Goal: Task Accomplishment & Management: Complete application form

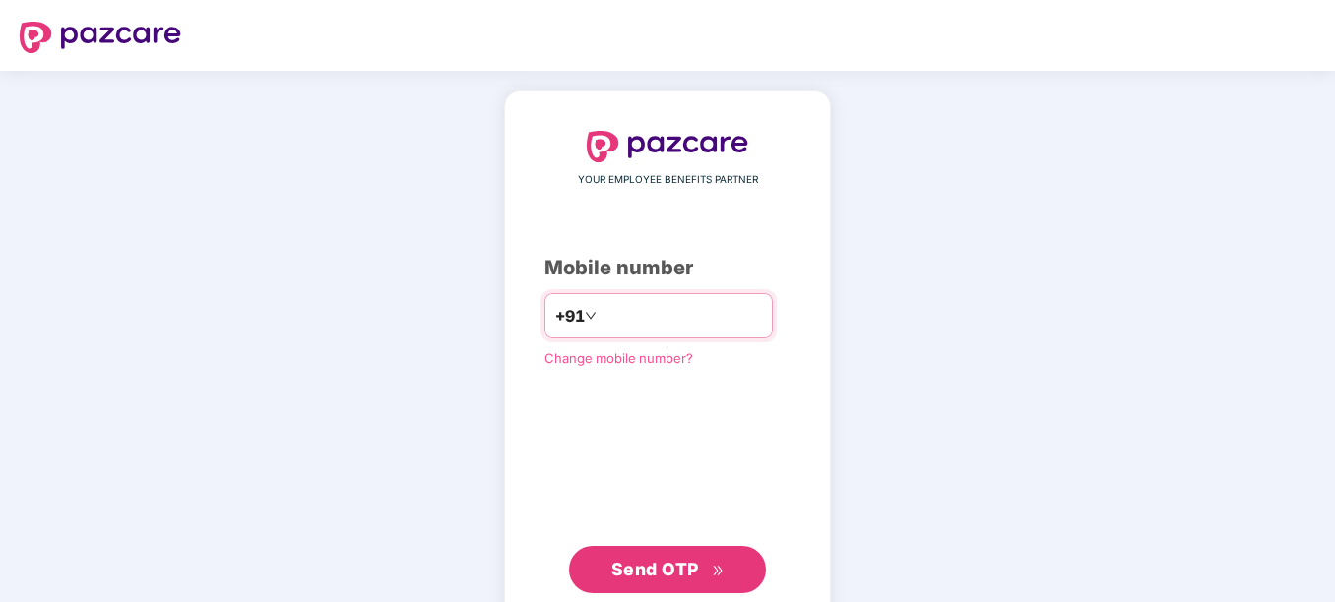
click at [649, 314] on input "number" at bounding box center [680, 316] width 161 height 32
click at [600, 314] on input "**********" at bounding box center [680, 316] width 161 height 32
type input "**********"
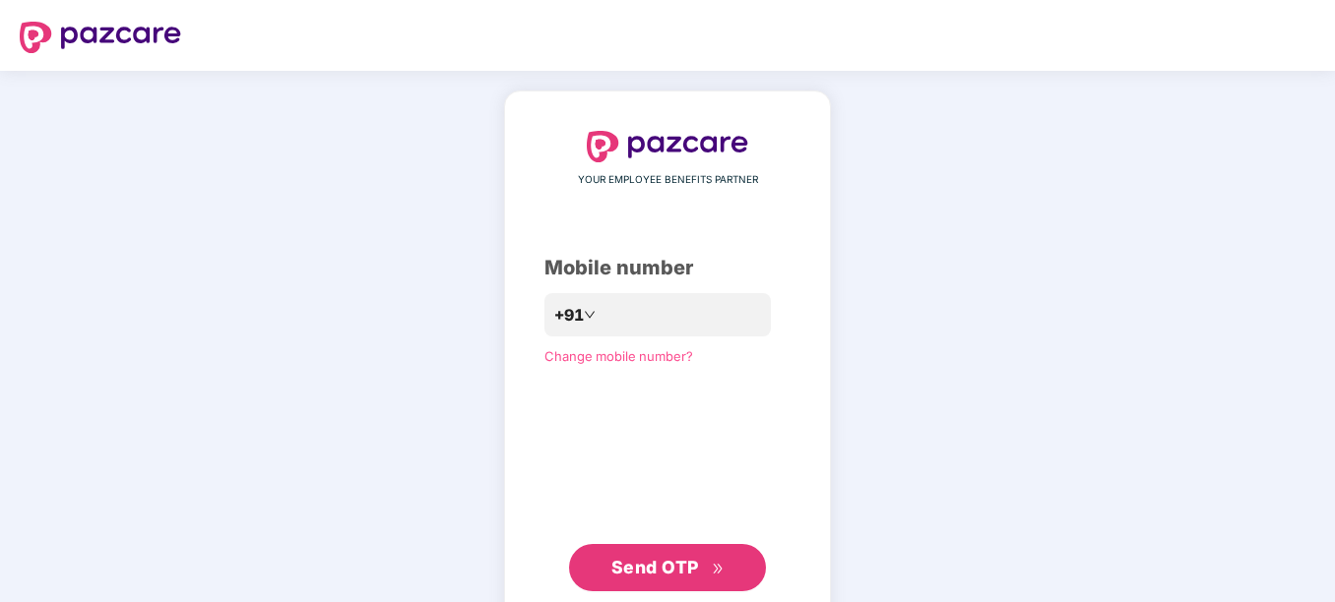
click at [635, 569] on span "Send OTP" at bounding box center [655, 567] width 88 height 21
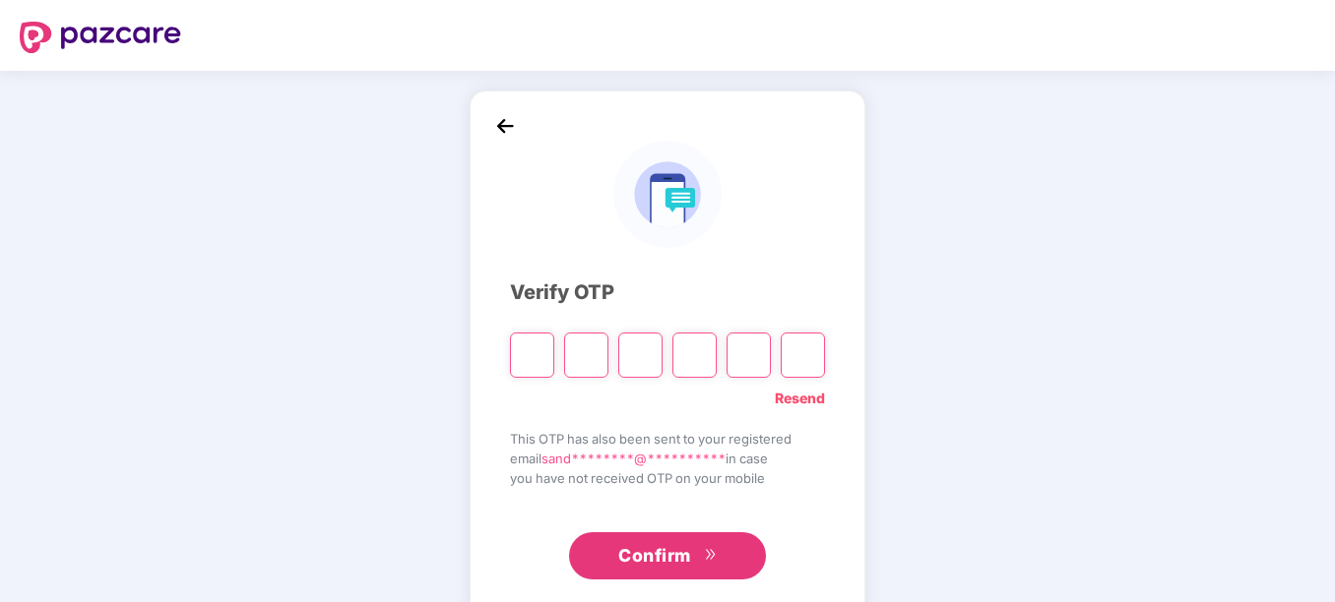
type input "*"
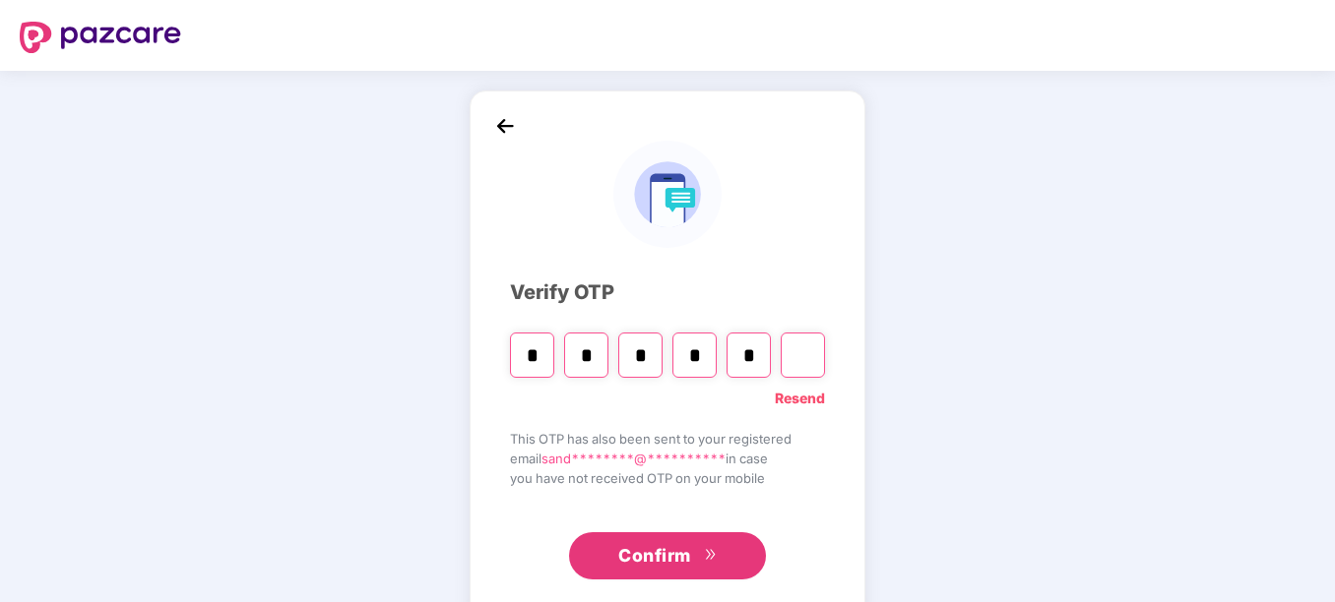
type input "*"
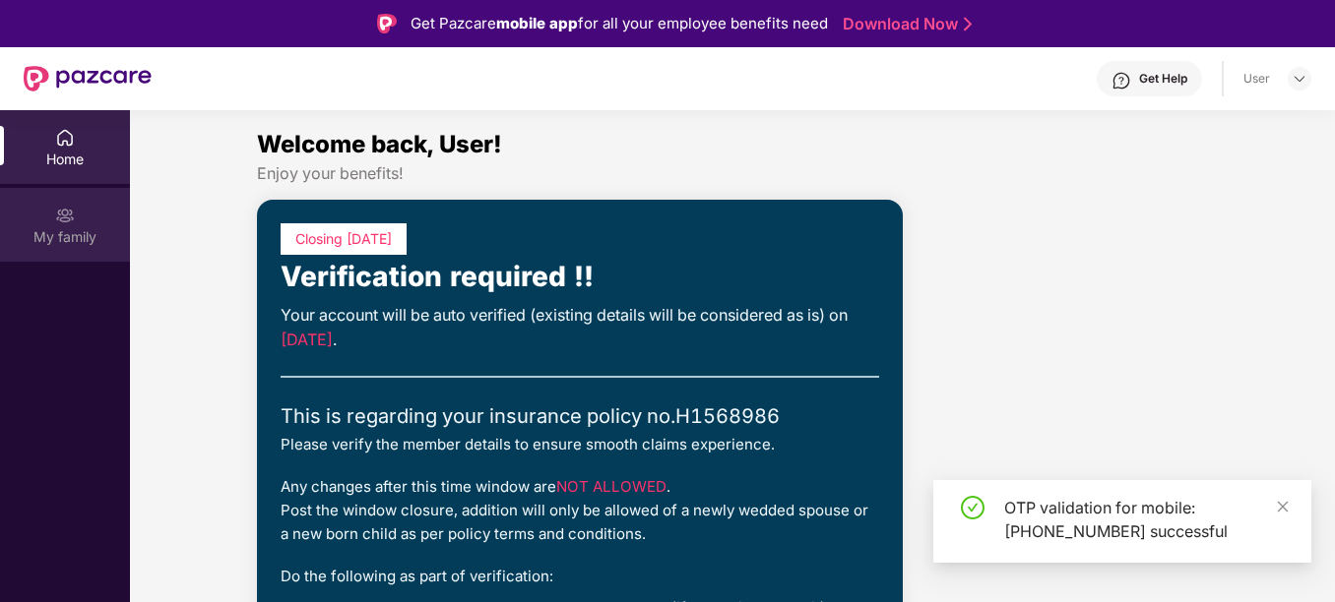
click at [64, 229] on div "My family" at bounding box center [65, 237] width 130 height 20
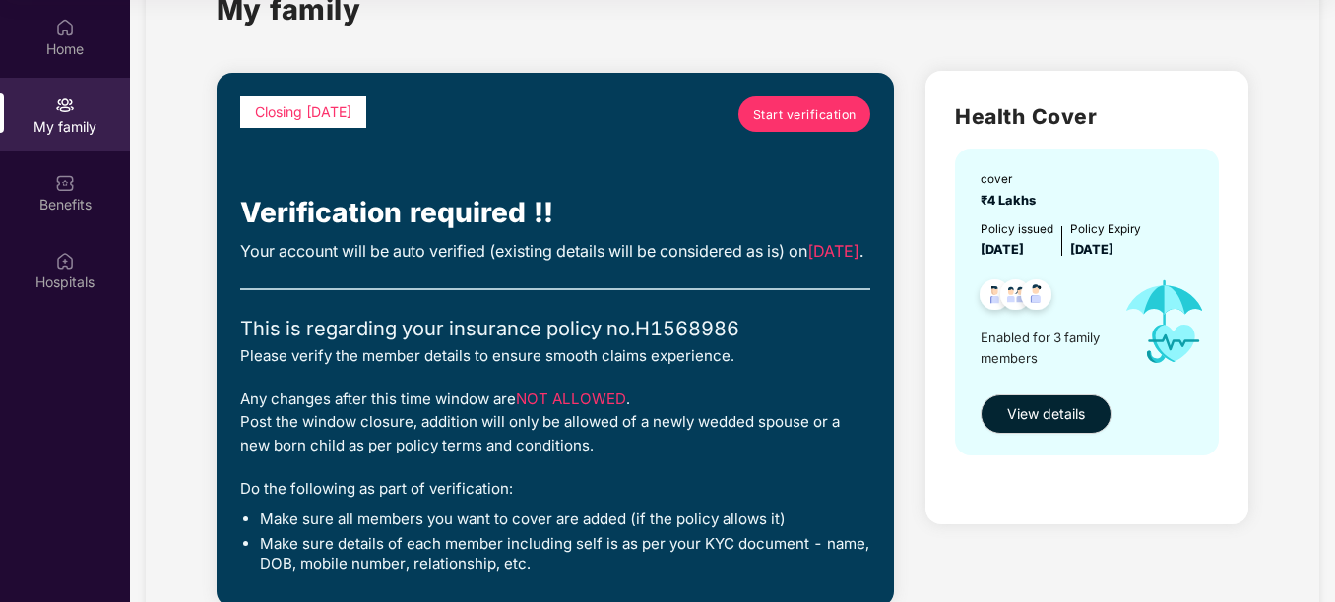
scroll to position [67, 0]
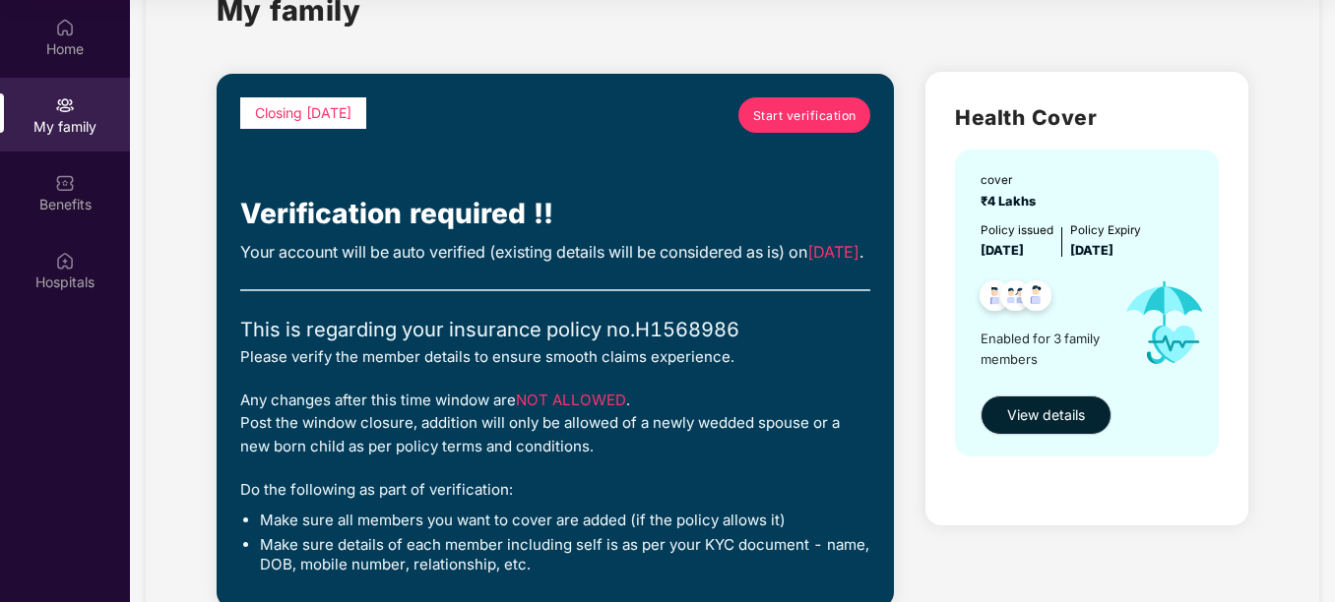
click at [799, 119] on span "Start verification" at bounding box center [804, 115] width 103 height 19
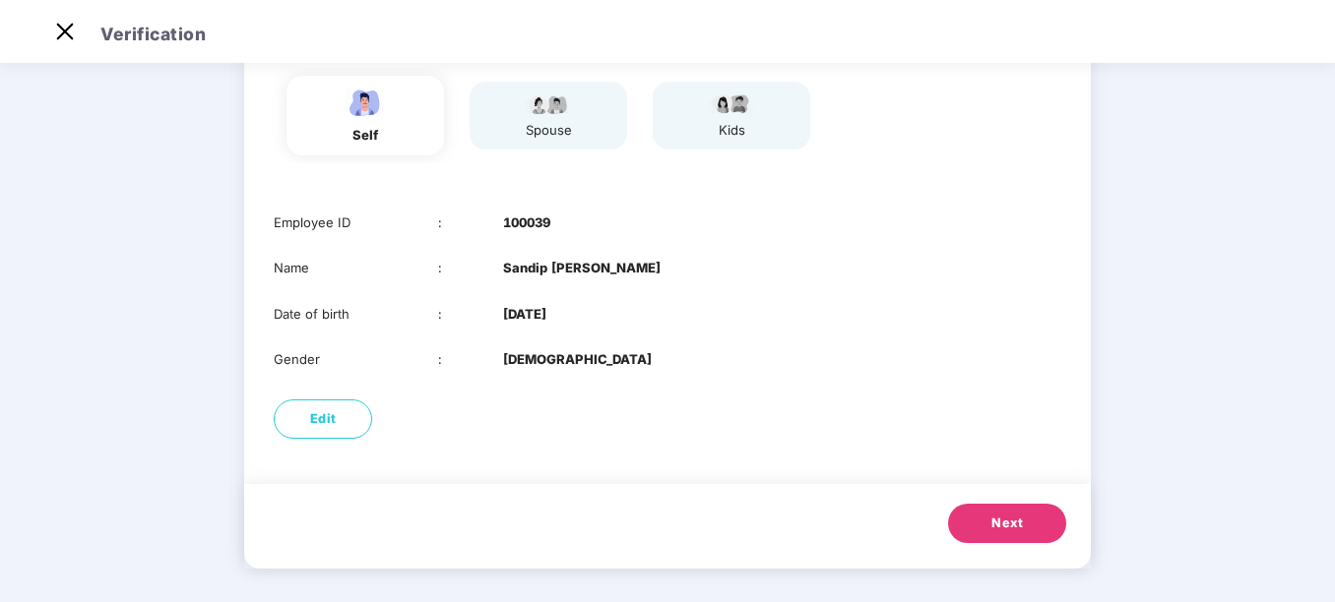
scroll to position [176, 0]
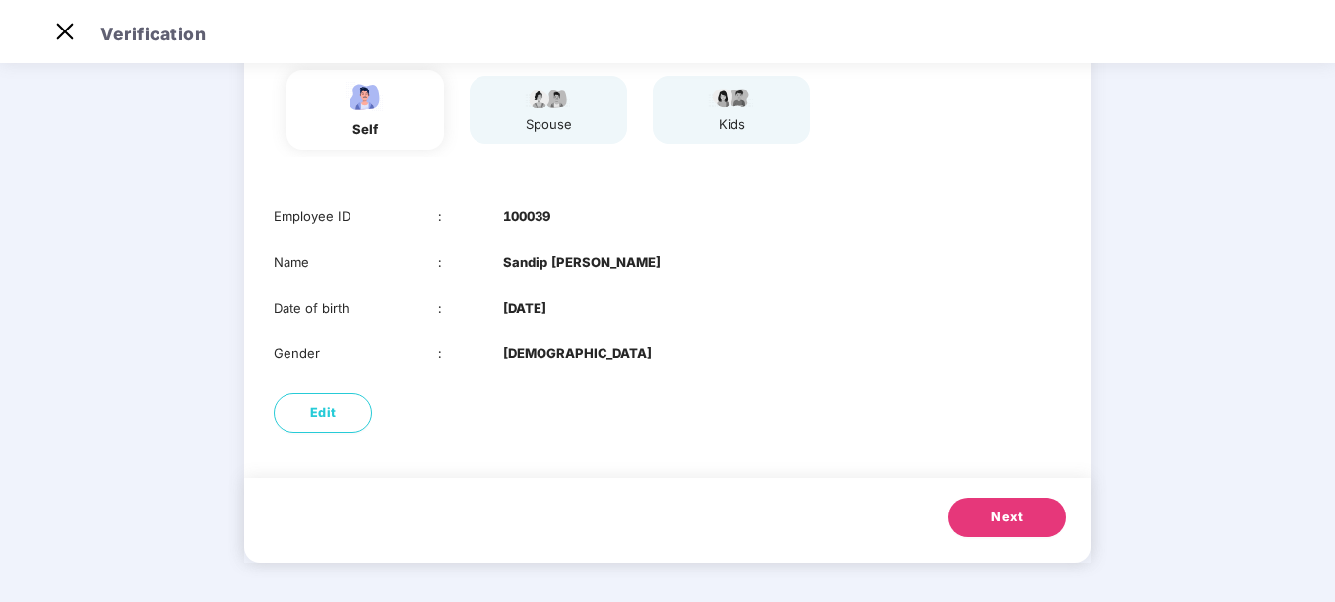
click at [995, 520] on span "Next" at bounding box center [1007, 518] width 32 height 20
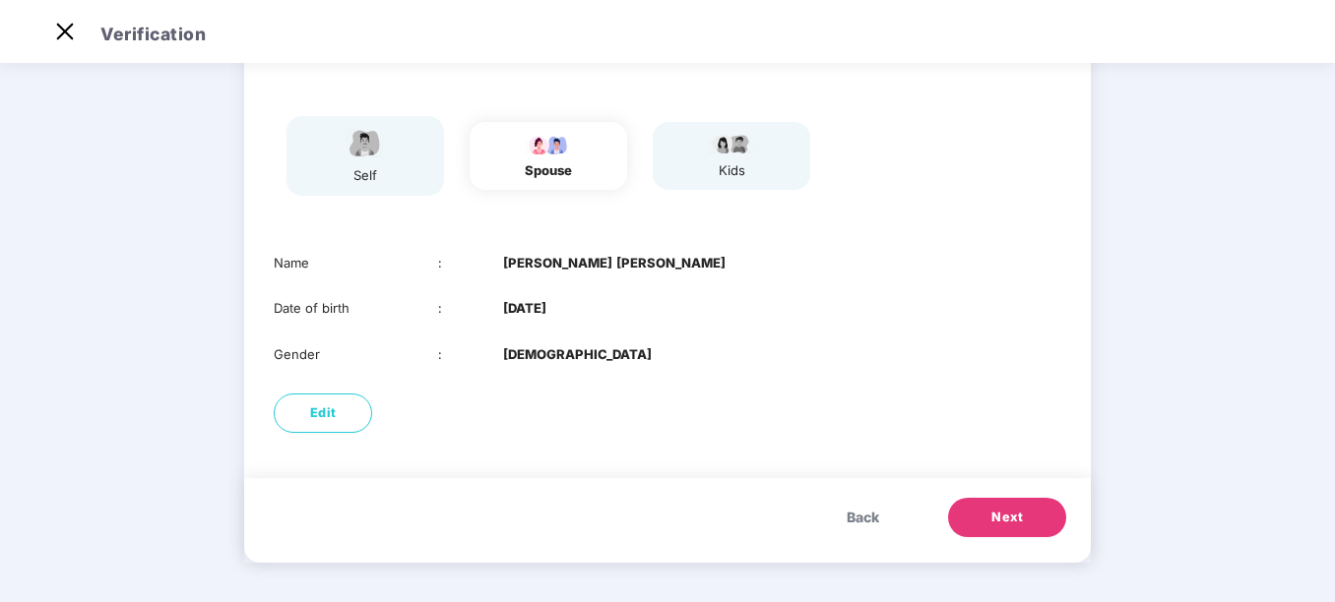
scroll to position [130, 0]
click at [1014, 526] on span "Next" at bounding box center [1007, 518] width 32 height 20
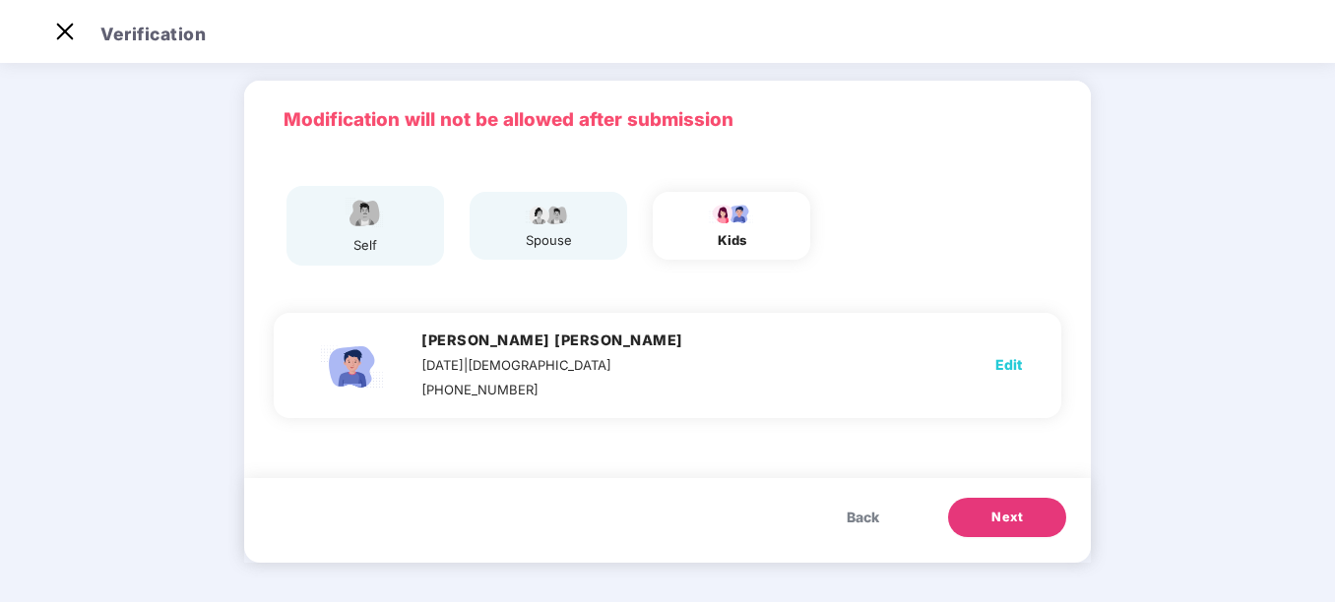
scroll to position [60, 0]
click at [1014, 526] on span "Next" at bounding box center [1007, 518] width 32 height 20
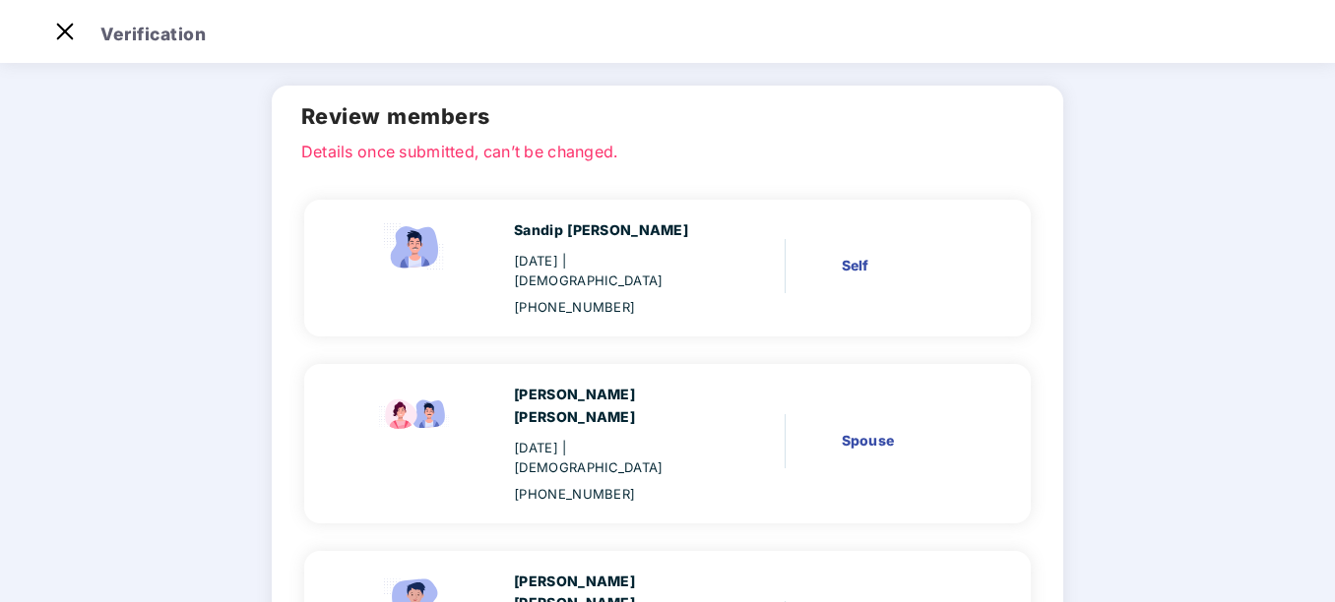
scroll to position [230, 0]
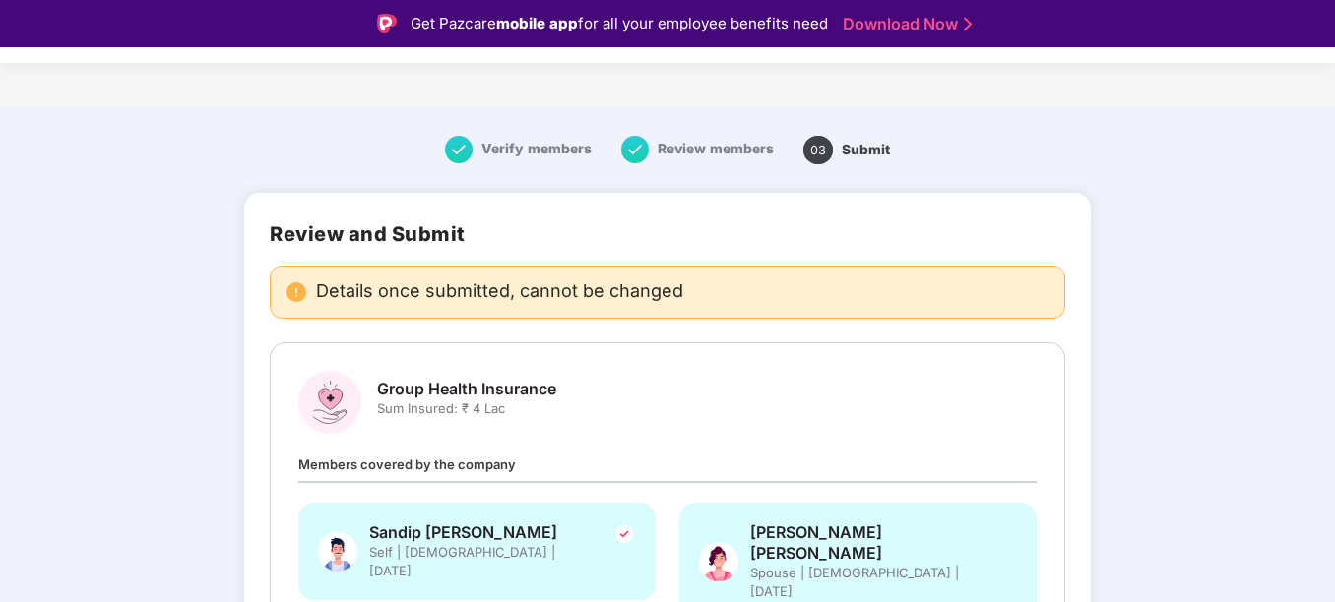
scroll to position [236, 0]
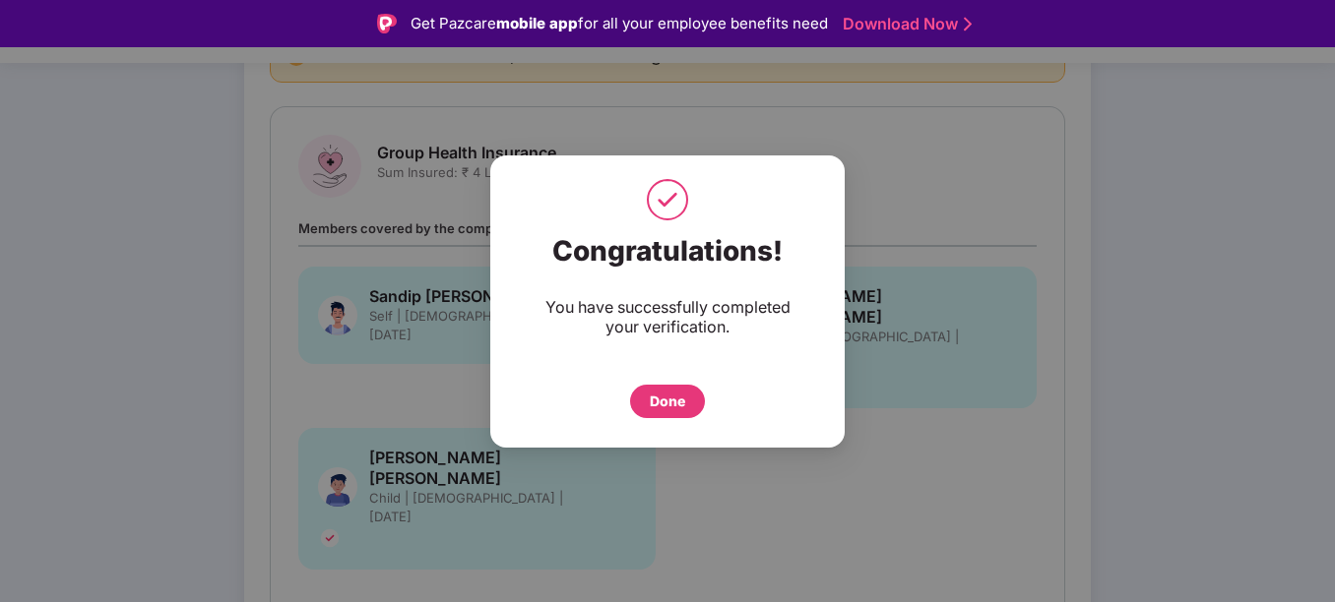
click at [685, 399] on div "Done" at bounding box center [667, 402] width 35 height 22
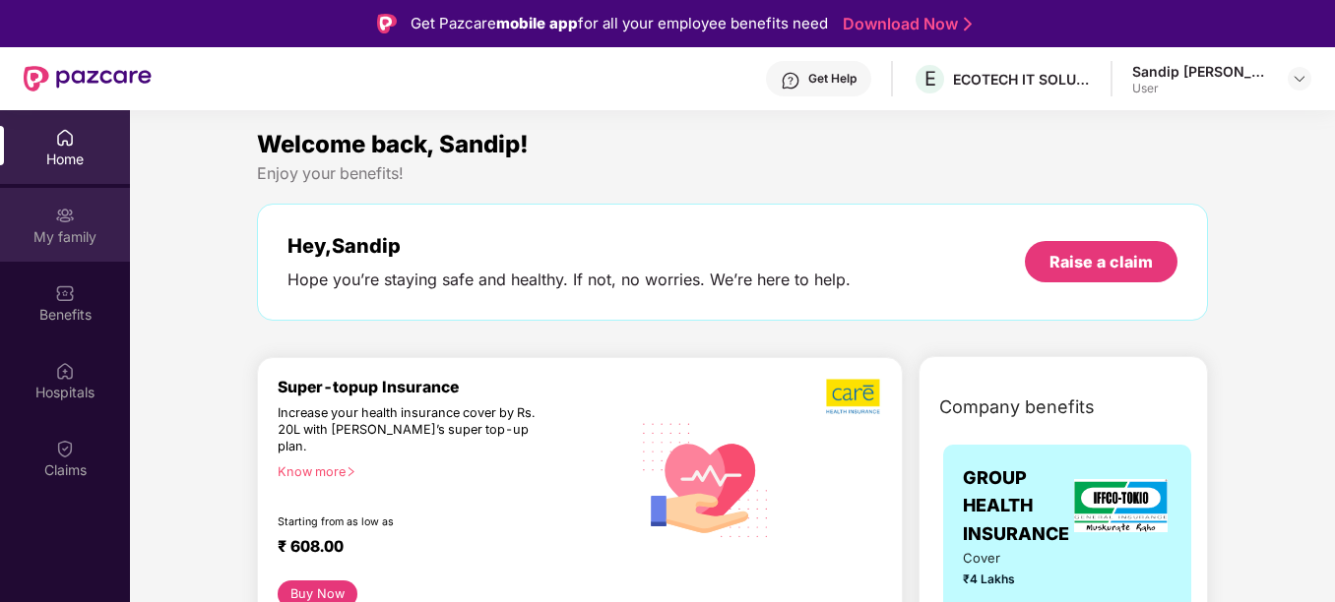
click at [85, 221] on div "My family" at bounding box center [65, 225] width 130 height 74
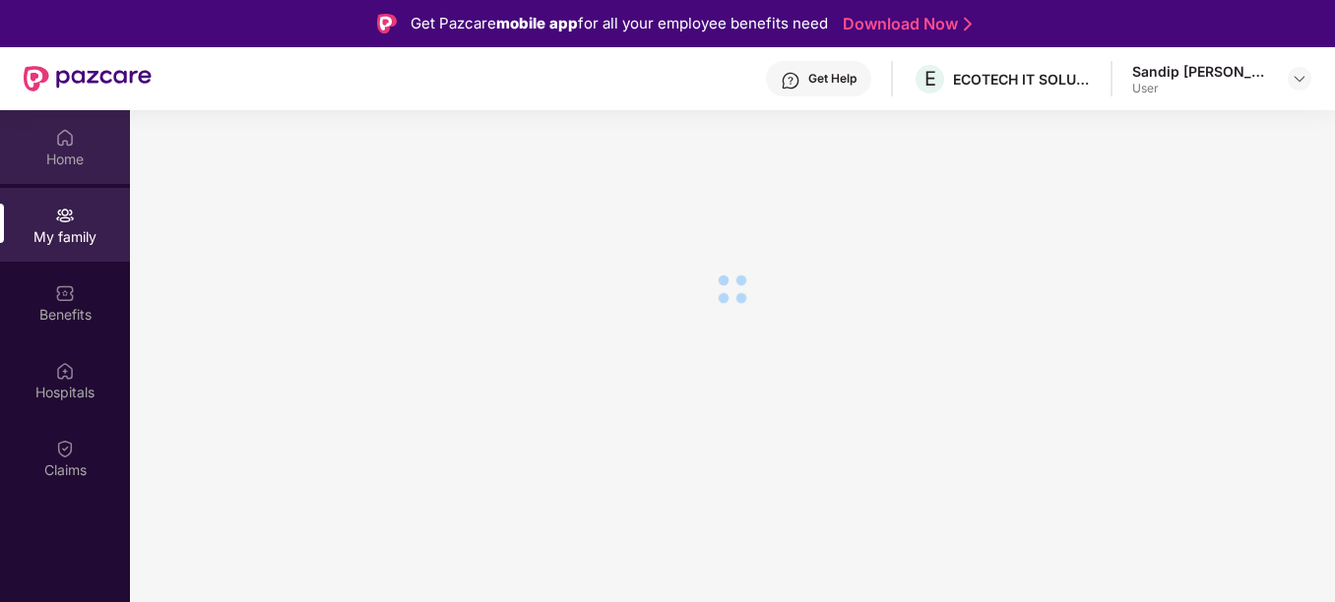
click at [71, 143] on img at bounding box center [65, 138] width 20 height 20
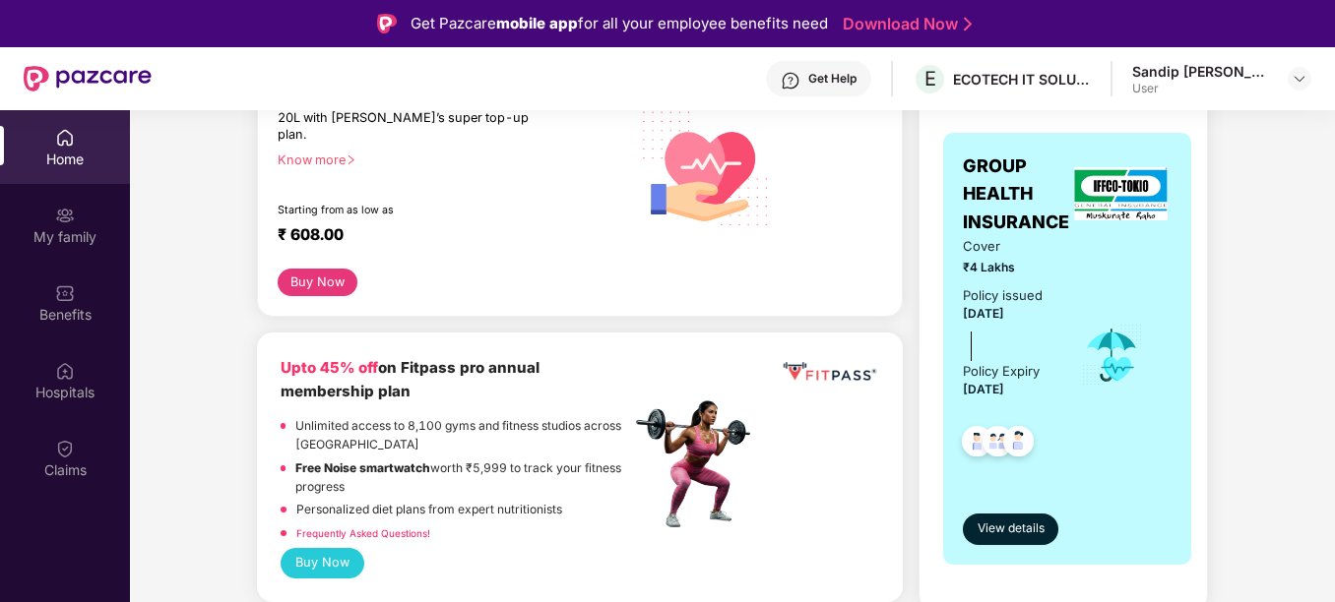
scroll to position [314, 0]
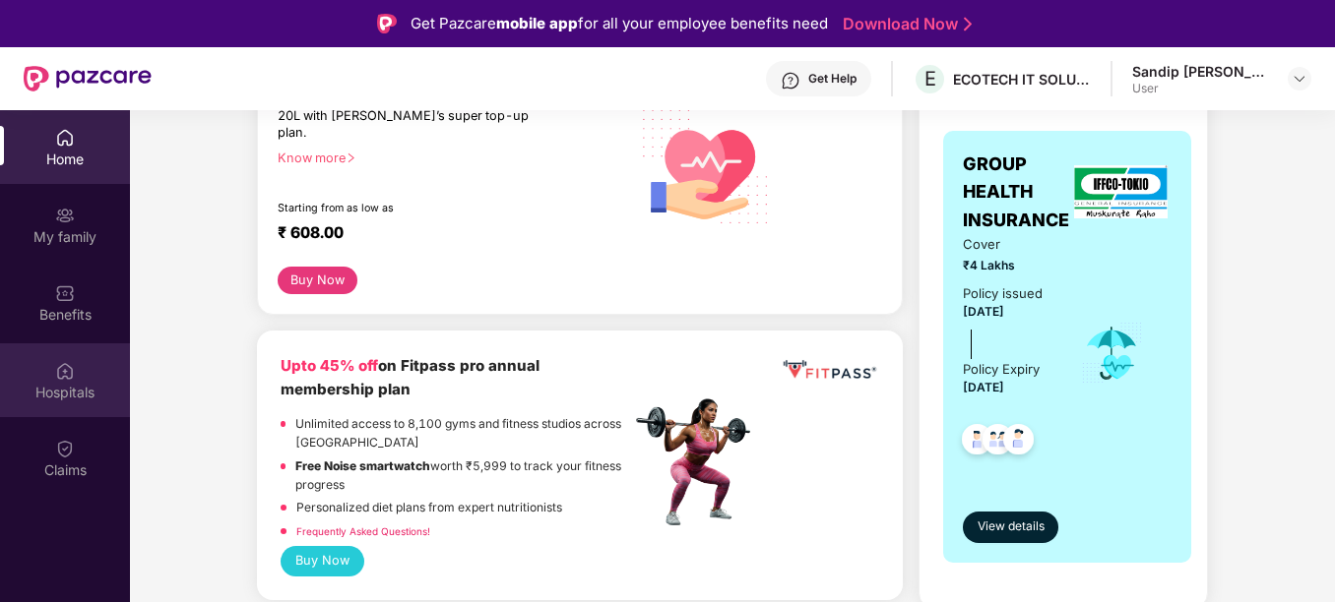
click at [70, 394] on div "Hospitals" at bounding box center [65, 393] width 130 height 20
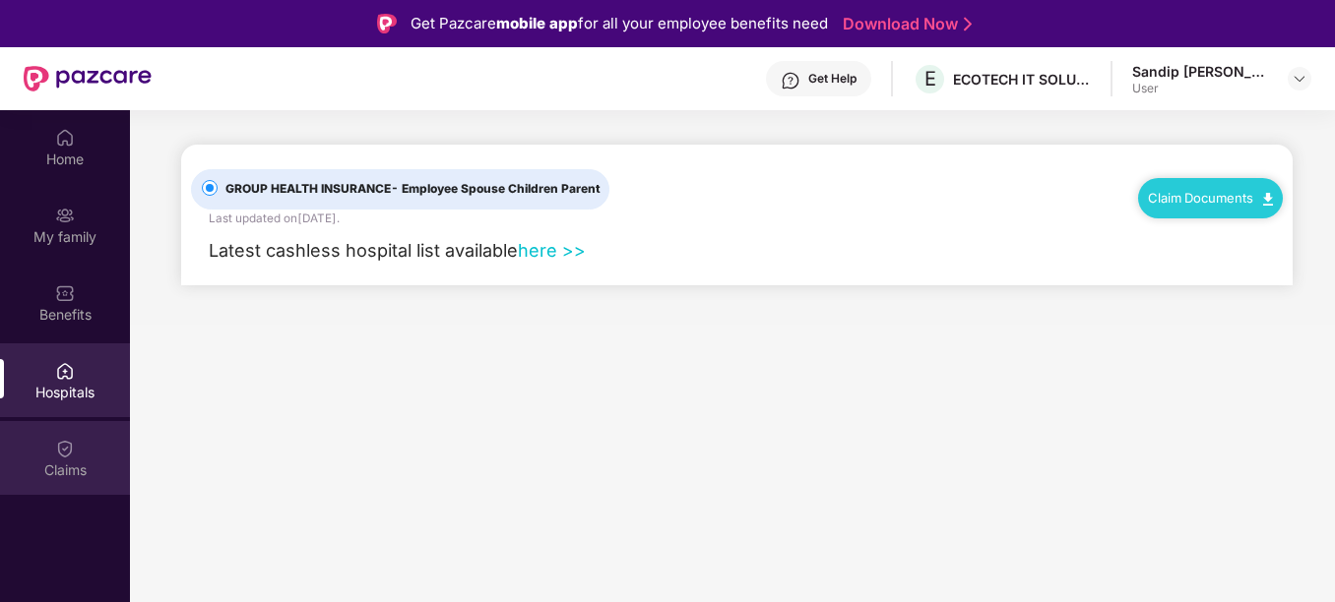
click at [56, 476] on div "Claims" at bounding box center [65, 471] width 130 height 20
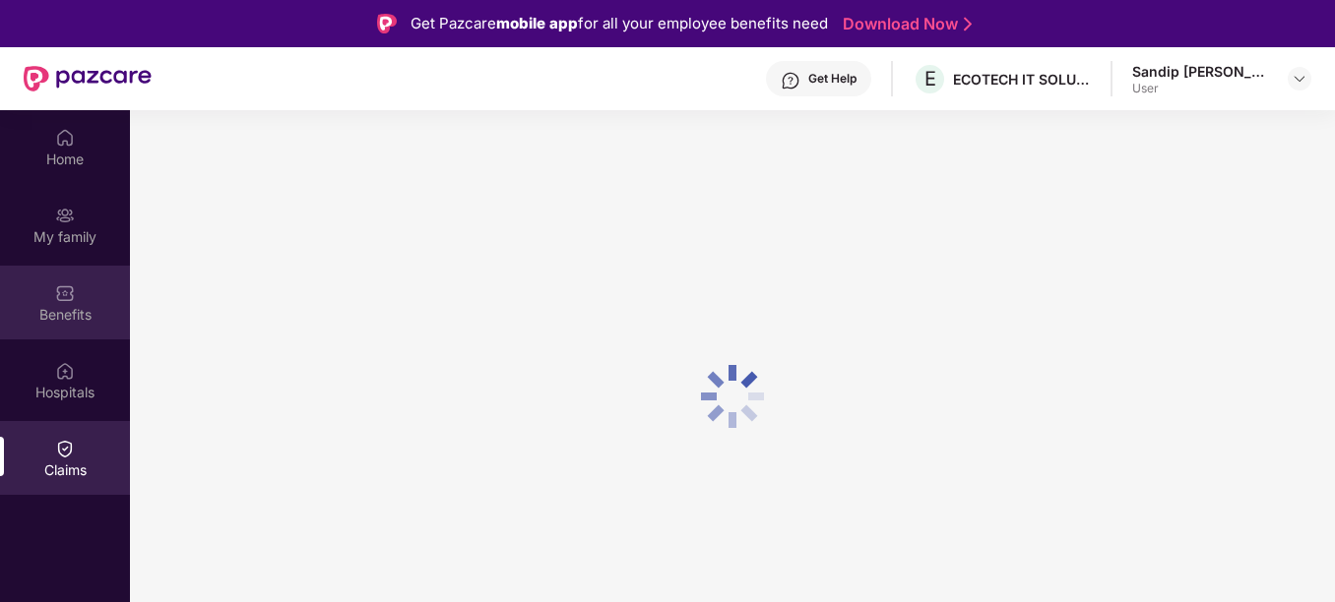
click at [61, 316] on div "Benefits" at bounding box center [65, 315] width 130 height 20
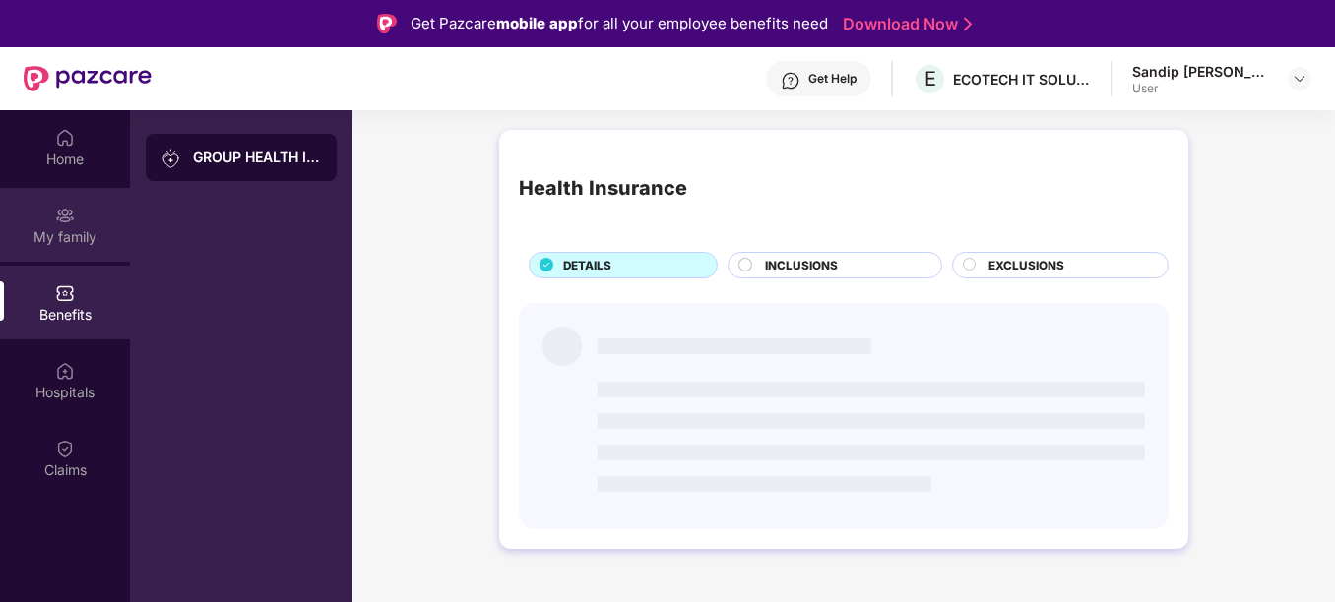
click at [63, 229] on div "My family" at bounding box center [65, 237] width 130 height 20
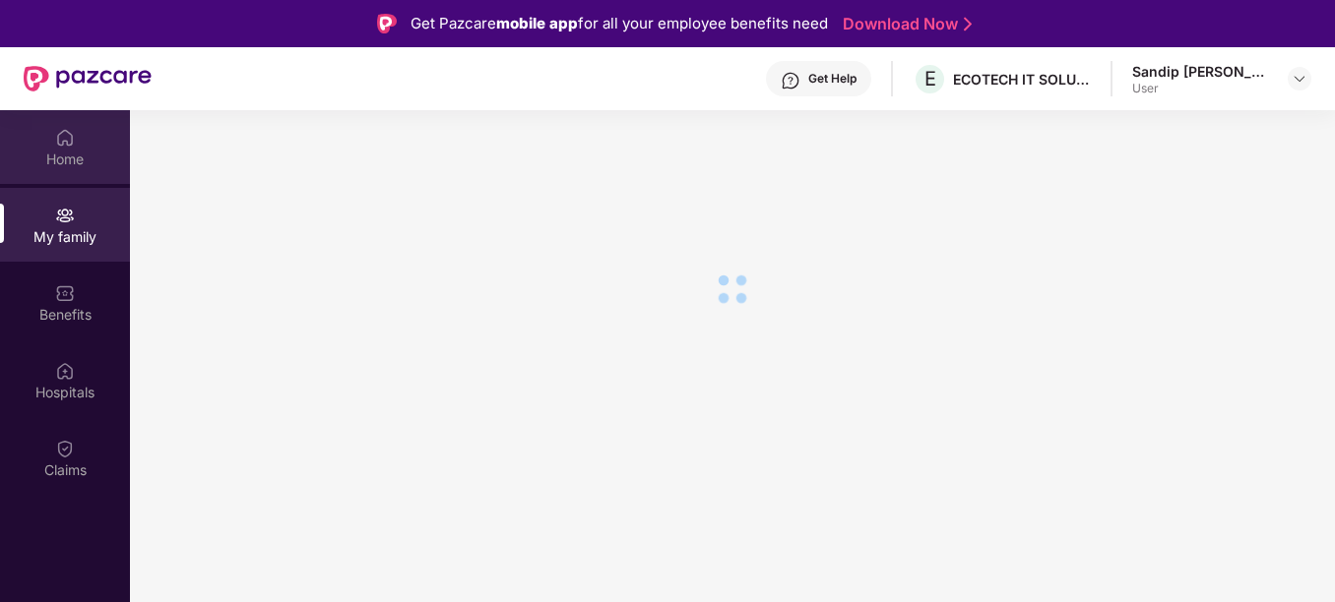
click at [62, 165] on div "Home" at bounding box center [65, 160] width 130 height 20
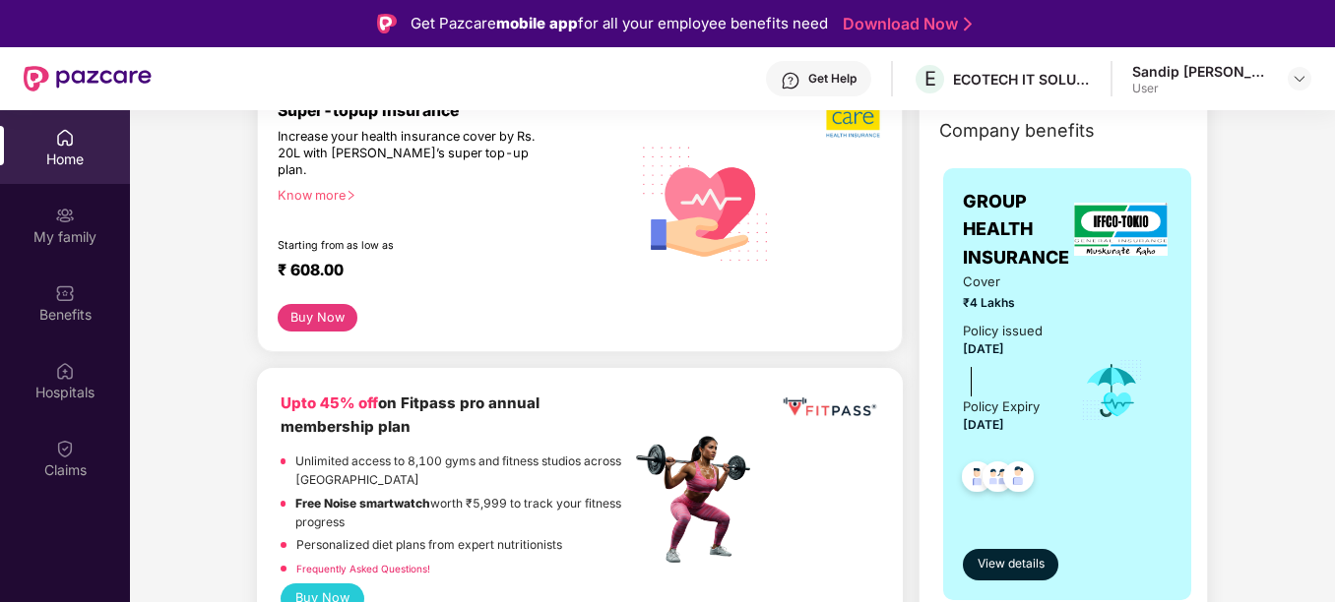
scroll to position [274, 0]
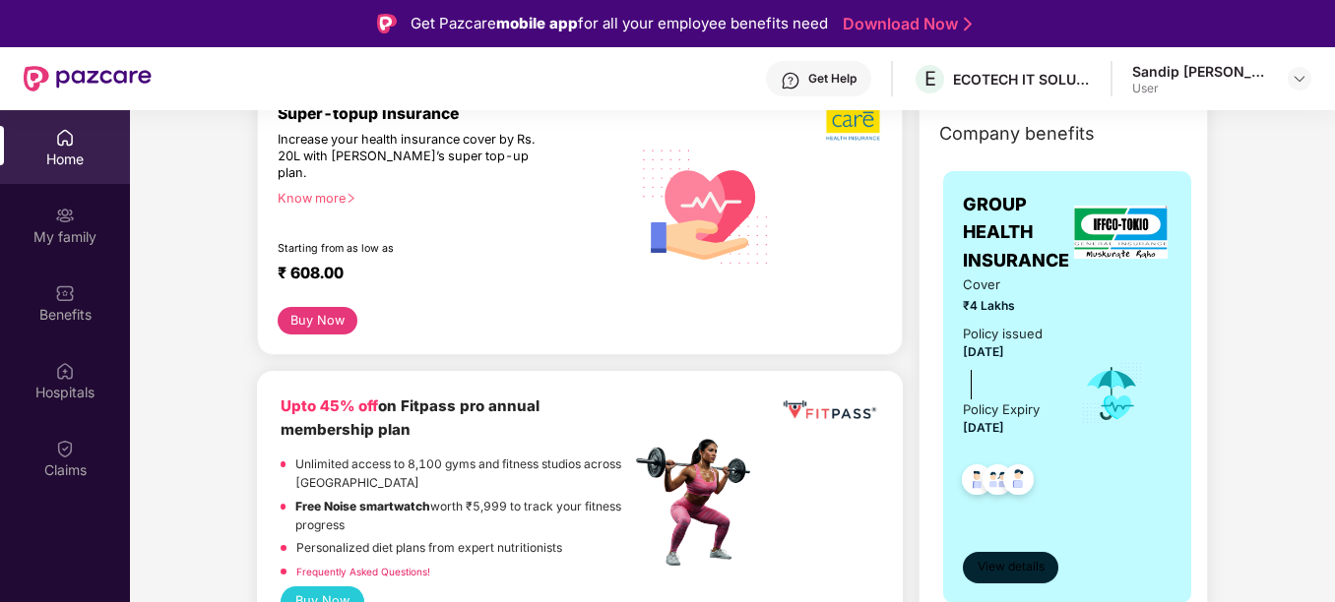
click at [1011, 566] on span "View details" at bounding box center [1010, 567] width 67 height 19
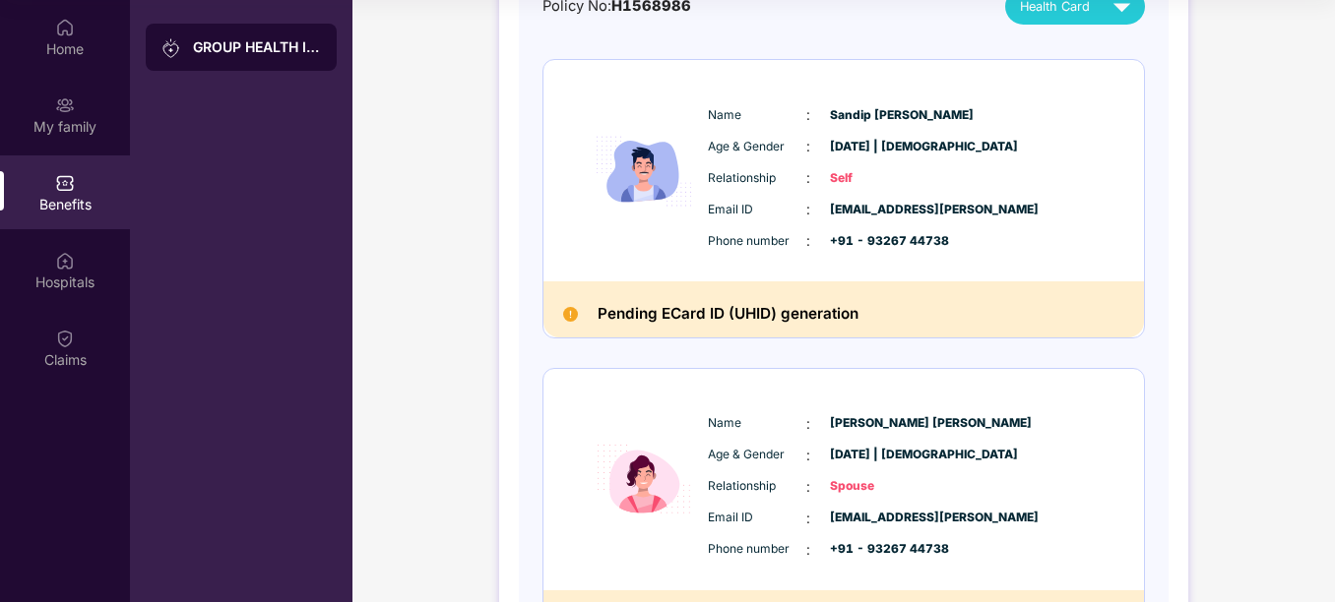
scroll to position [0, 0]
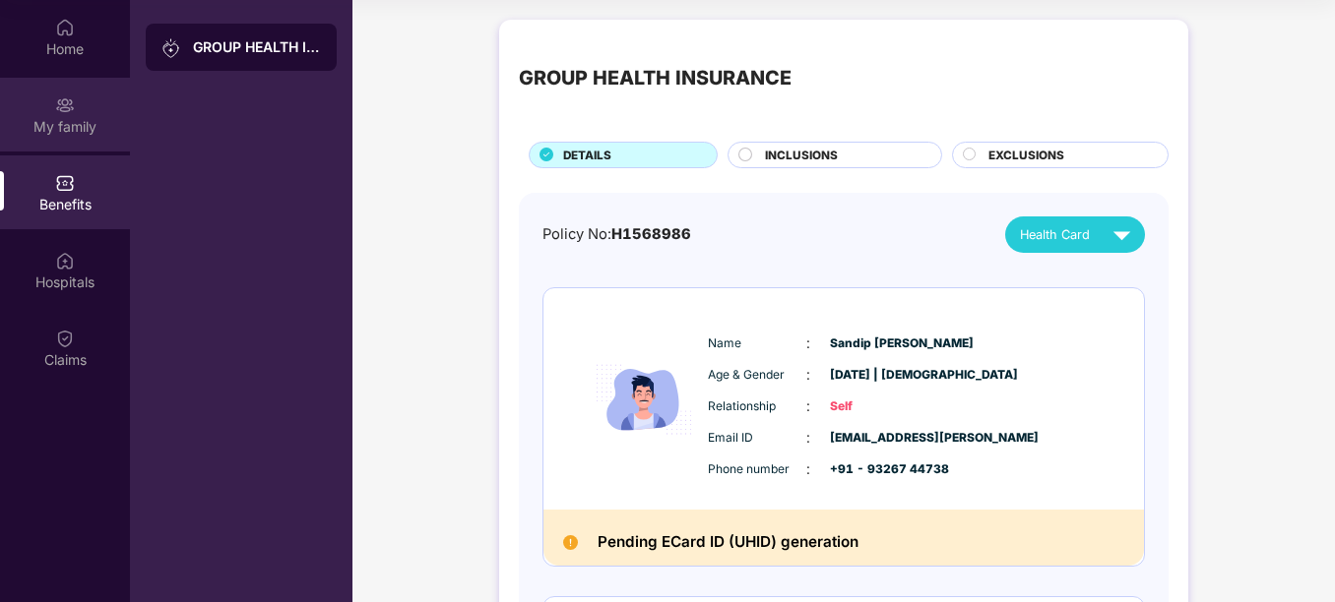
click at [67, 104] on img at bounding box center [65, 105] width 20 height 20
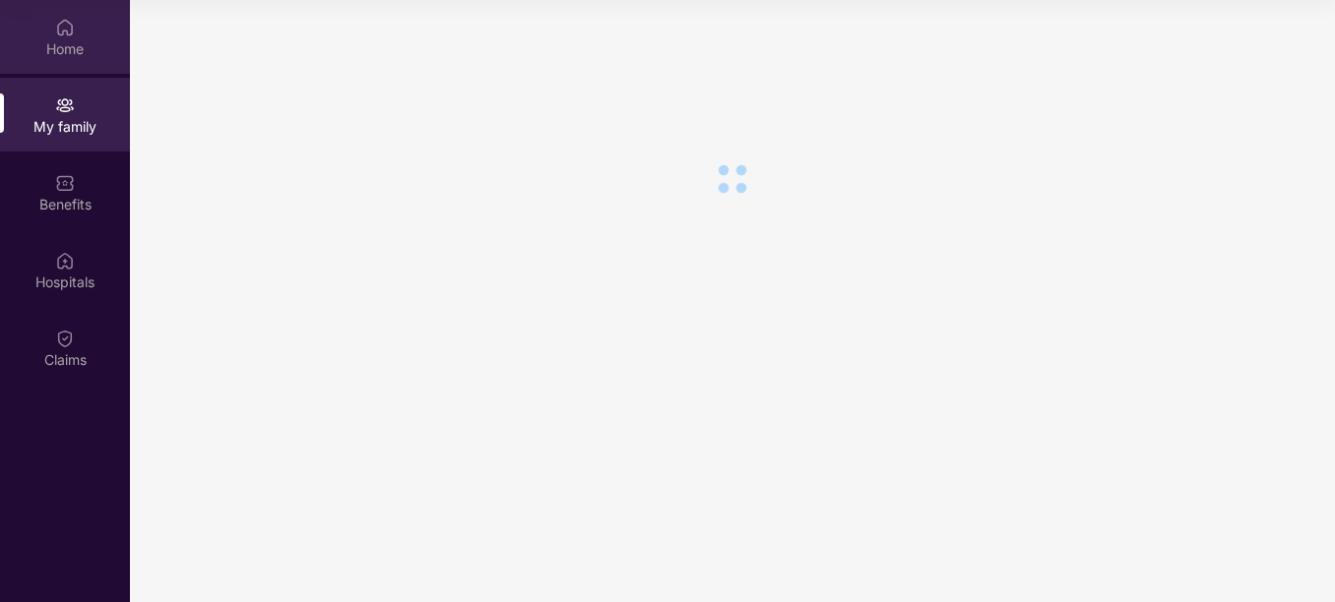
click at [71, 44] on div "Home" at bounding box center [65, 49] width 130 height 20
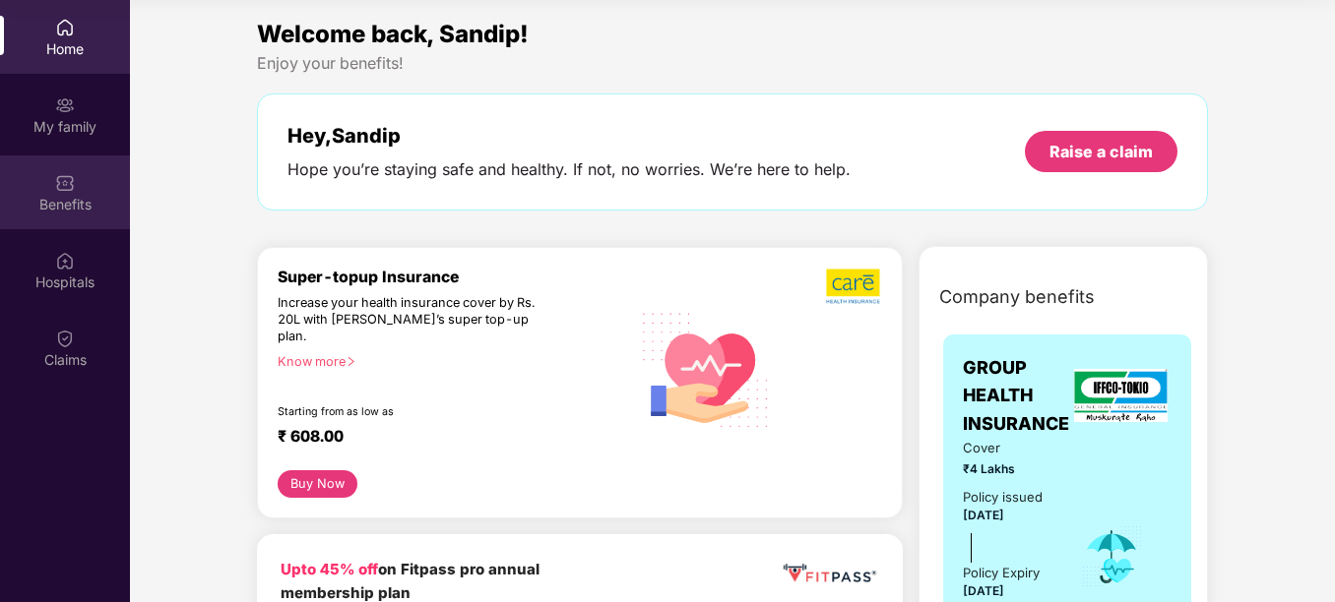
click at [82, 211] on div "Benefits" at bounding box center [65, 205] width 130 height 20
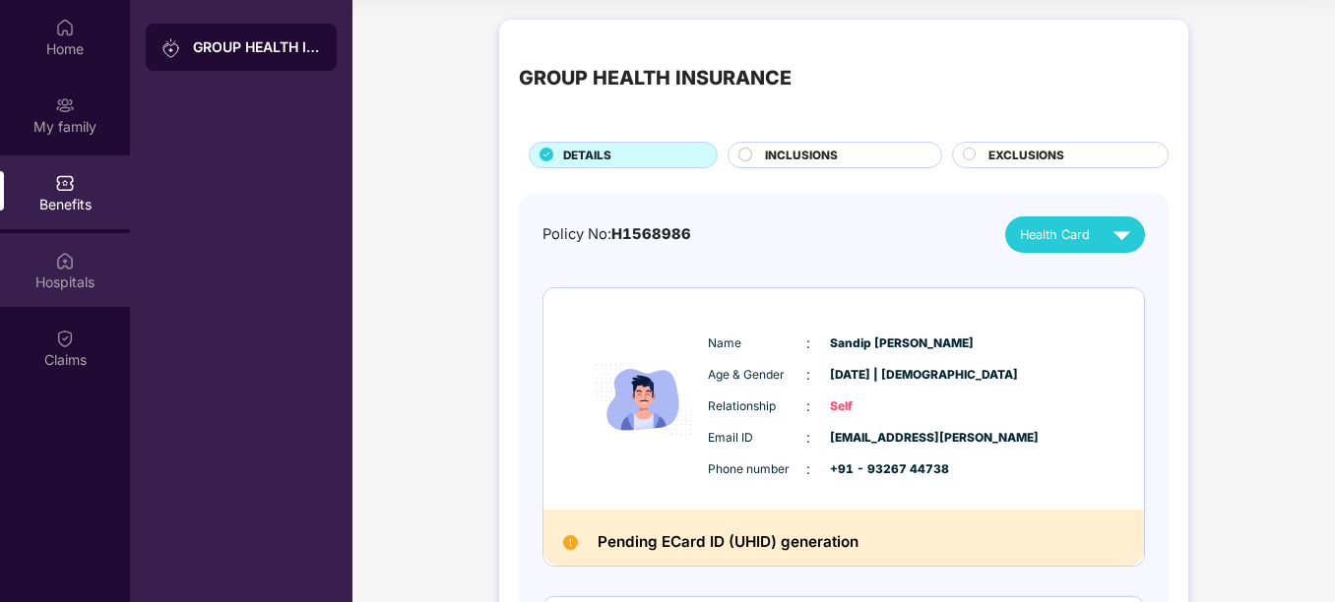
click at [62, 271] on div "Hospitals" at bounding box center [65, 270] width 130 height 74
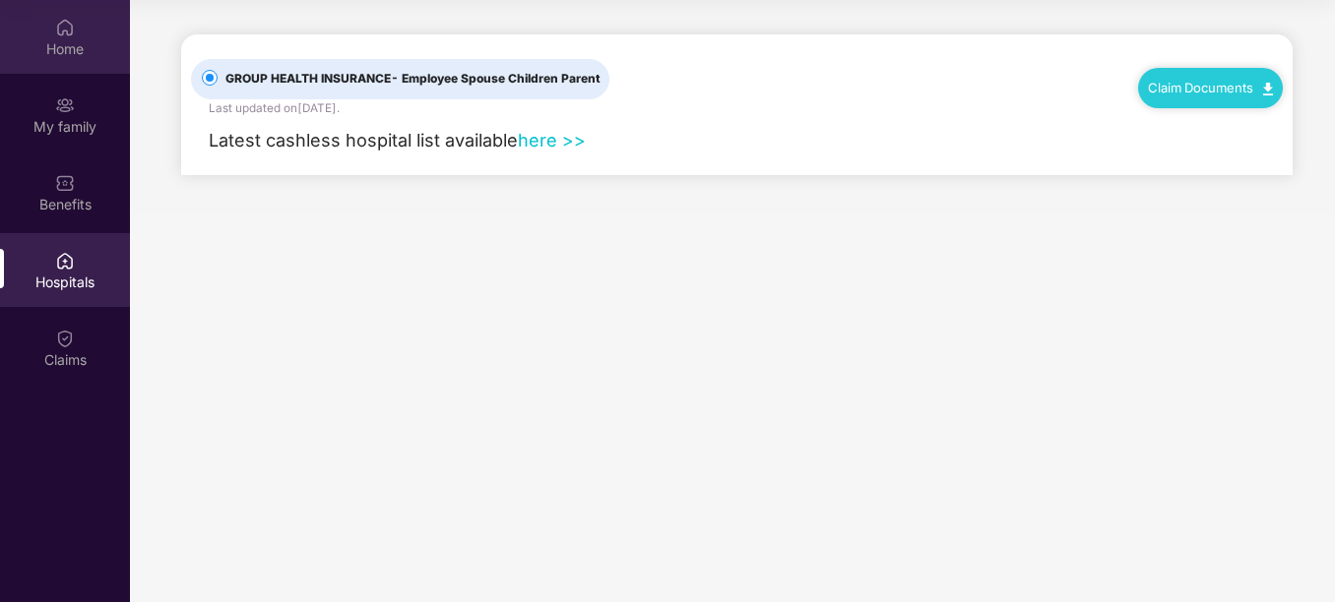
click at [64, 66] on div "Home" at bounding box center [65, 37] width 130 height 74
